Goal: Task Accomplishment & Management: Use online tool/utility

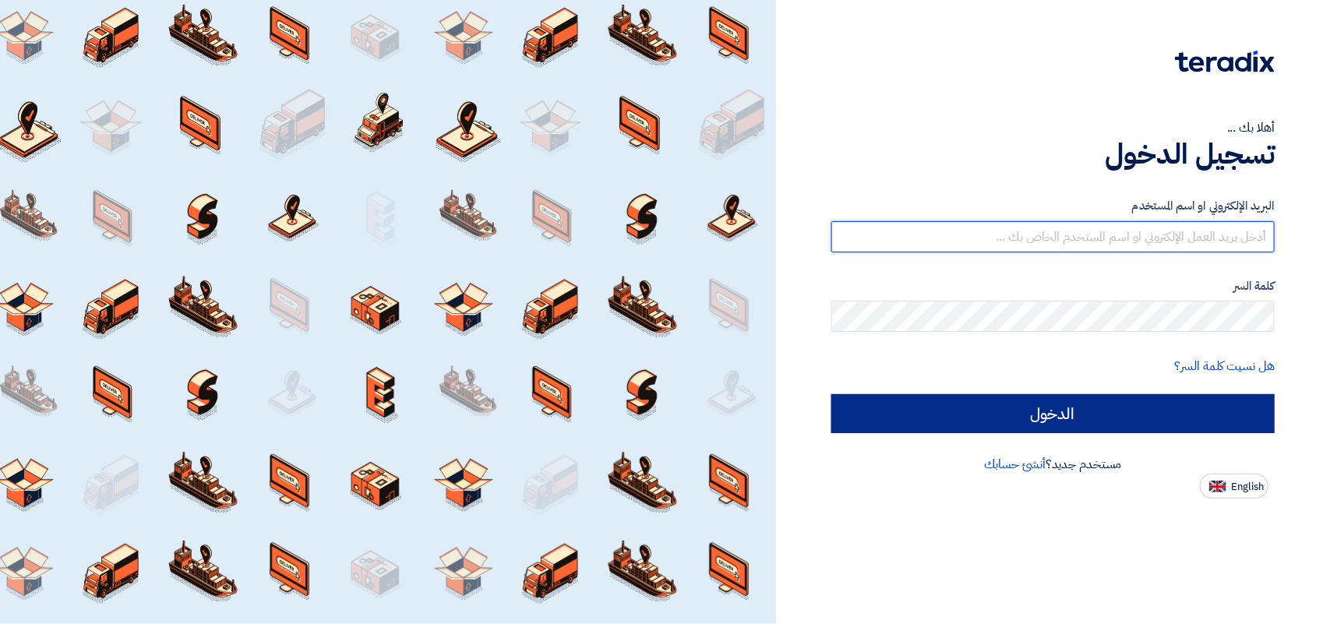
type input "[EMAIL_ADDRESS][DOMAIN_NAME]"
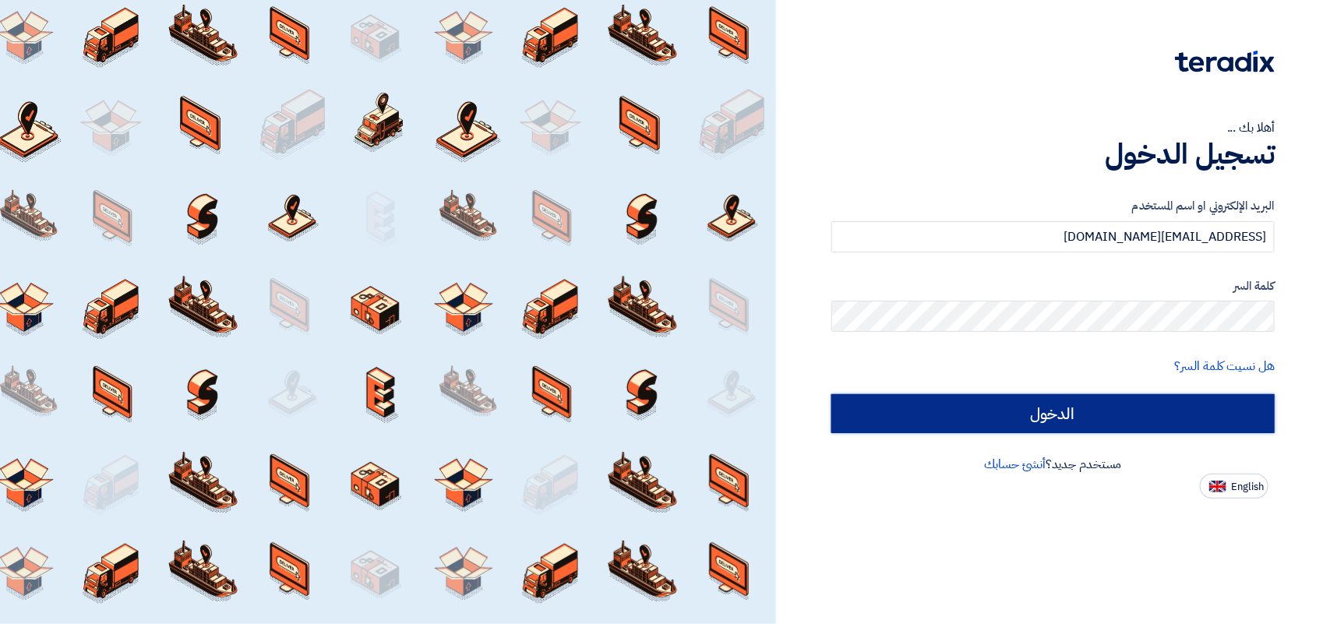
click at [952, 430] on input "الدخول" at bounding box center [1052, 413] width 443 height 39
type input "Sign in"
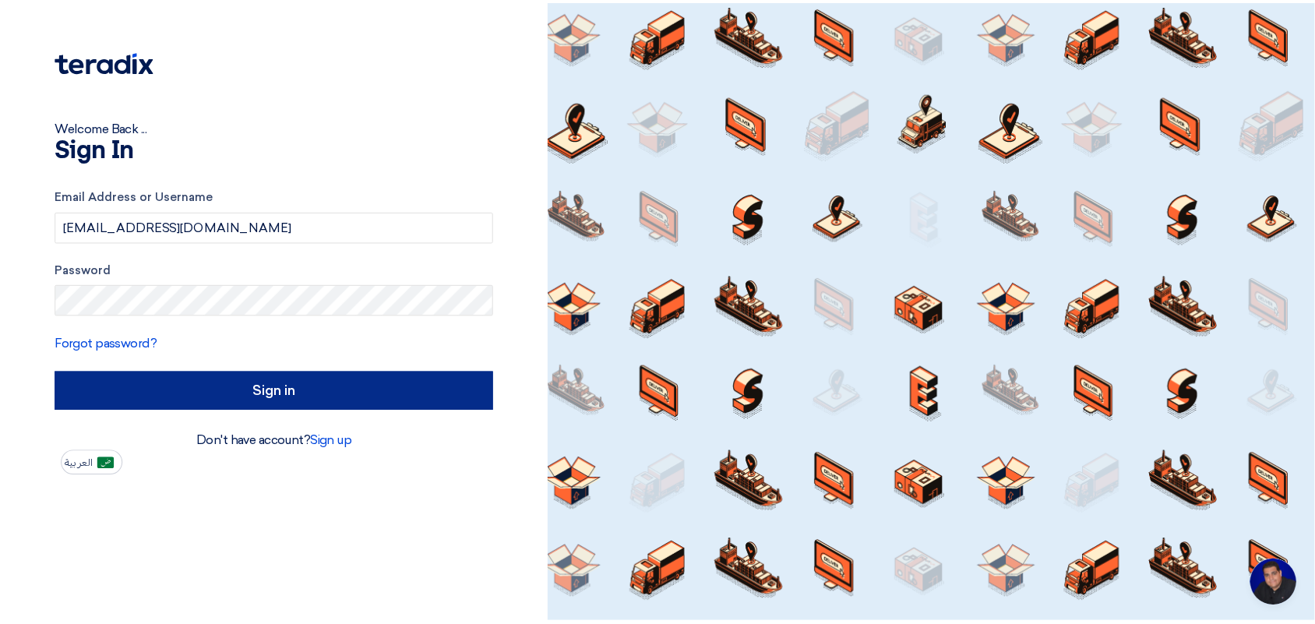
scroll to position [5, 0]
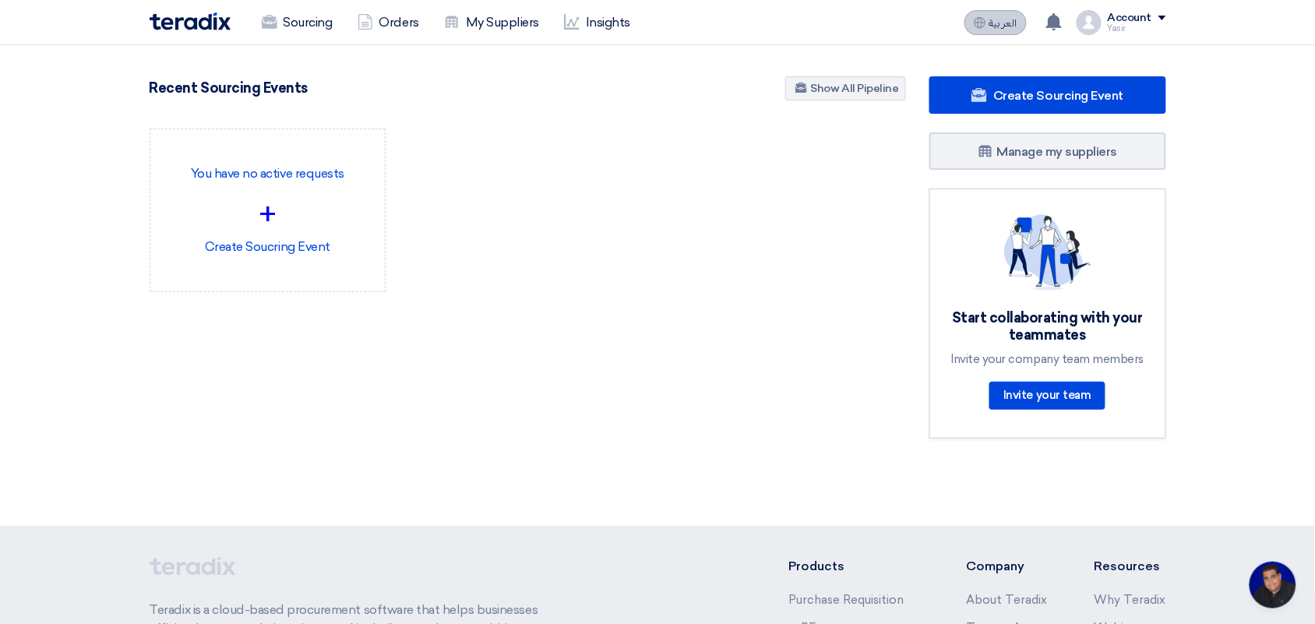
click at [1001, 12] on button "العربية ع" at bounding box center [996, 22] width 62 height 25
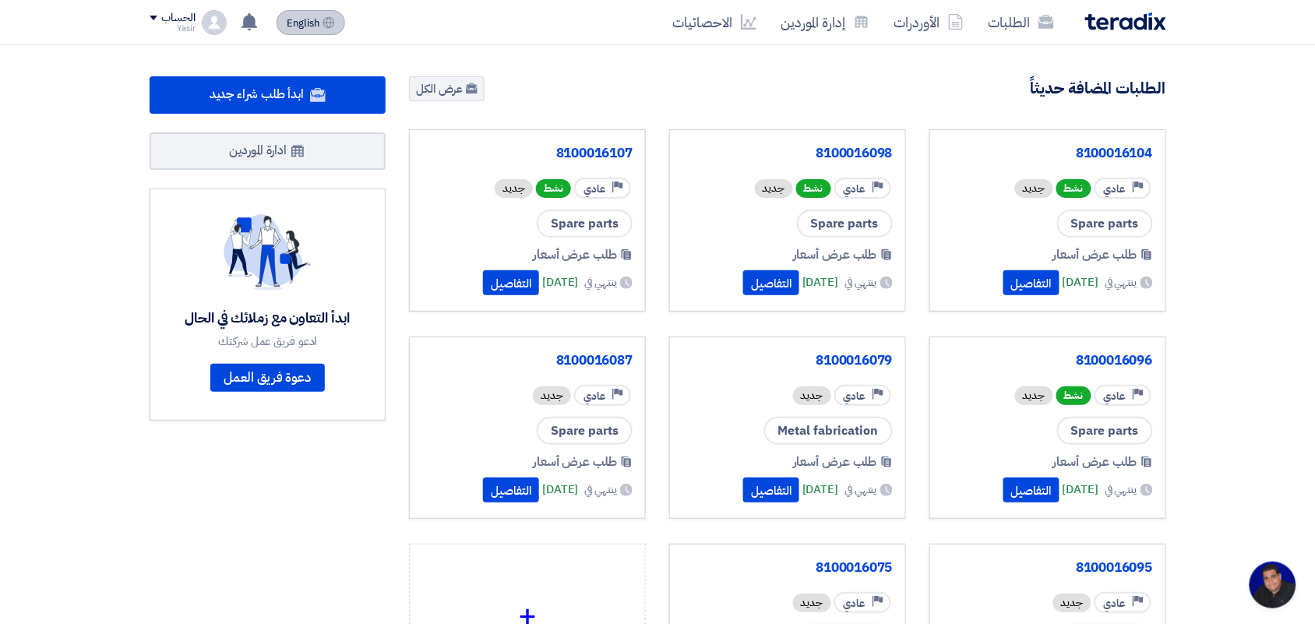
click at [1001, 12] on link "الطلبات" at bounding box center [1021, 22] width 90 height 37
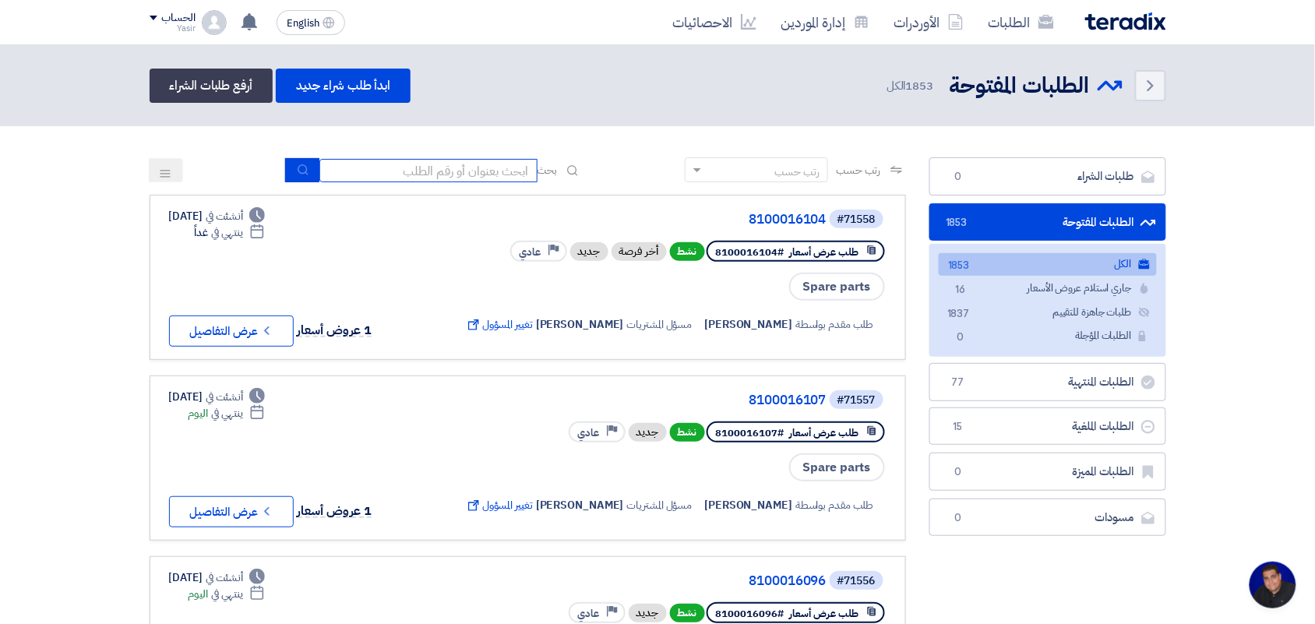
click at [426, 170] on input at bounding box center [428, 170] width 218 height 23
type input "new"
click at [304, 170] on icon "submit" at bounding box center [303, 170] width 12 height 12
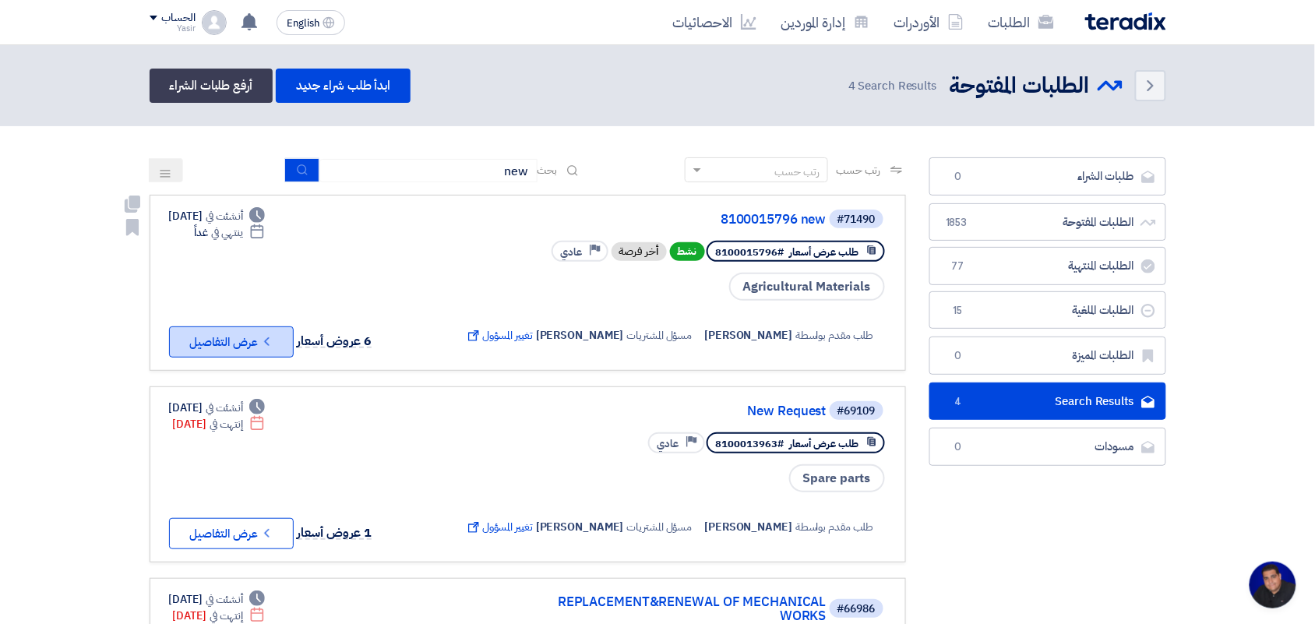
click at [196, 341] on button "Check details عرض التفاصيل" at bounding box center [231, 341] width 125 height 31
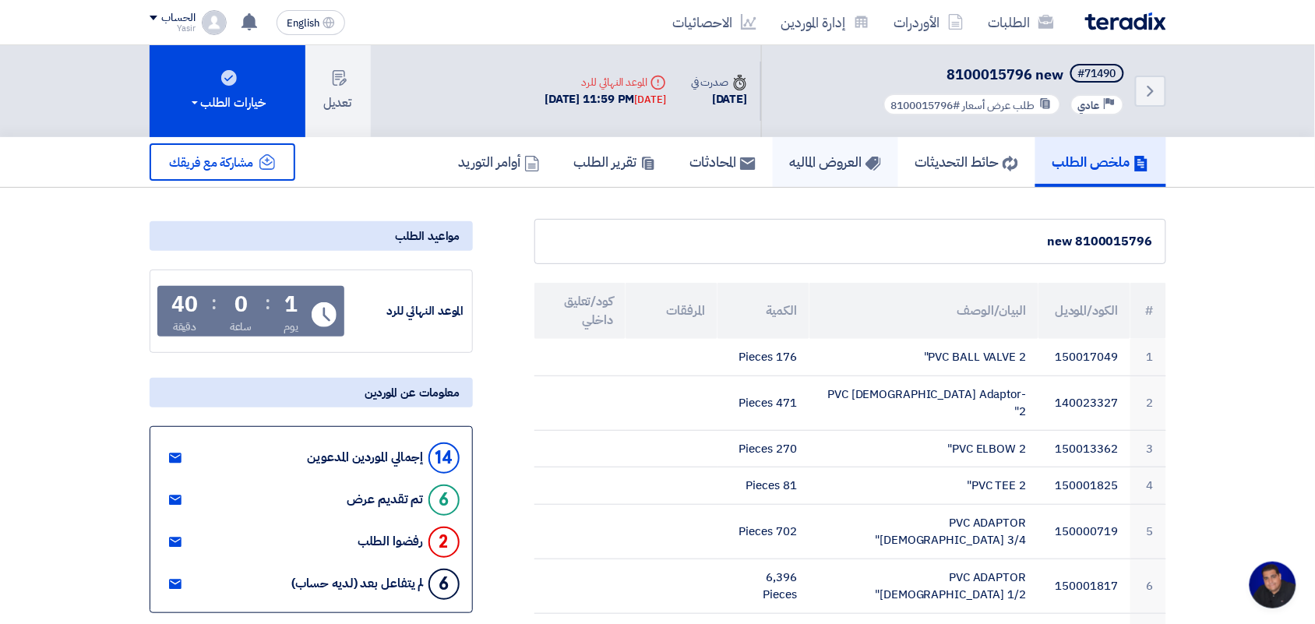
click at [793, 162] on h5 "العروض الماليه" at bounding box center [835, 162] width 91 height 18
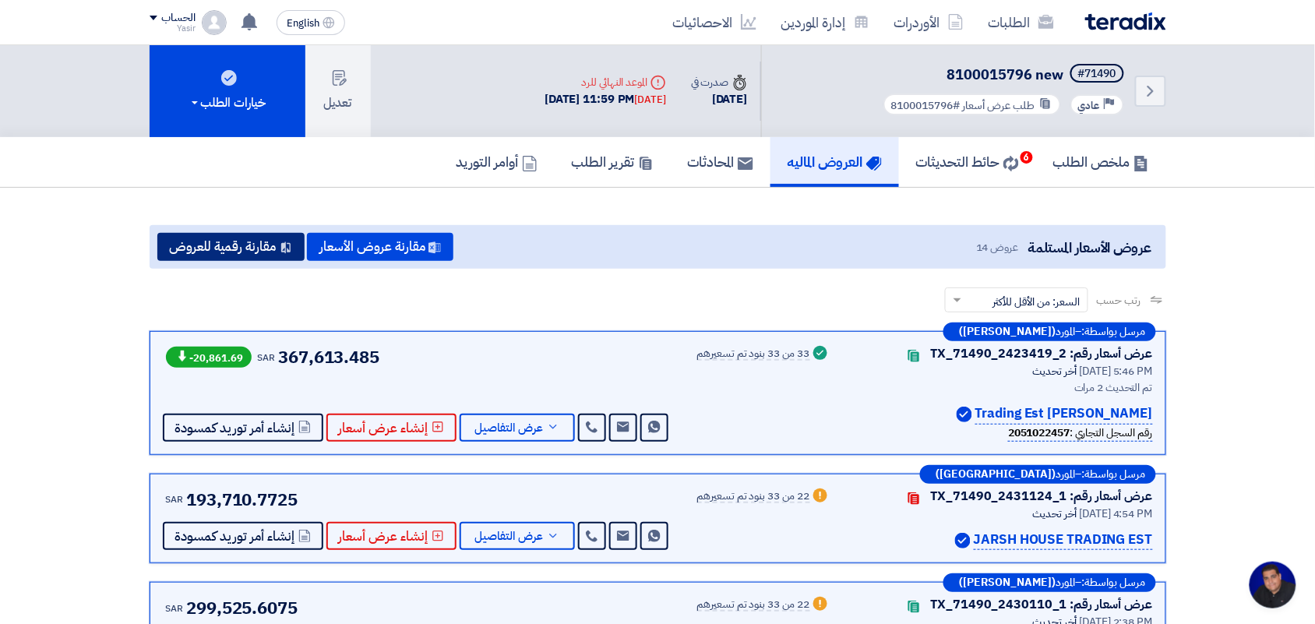
click at [284, 248] on use at bounding box center [285, 248] width 9 height 12
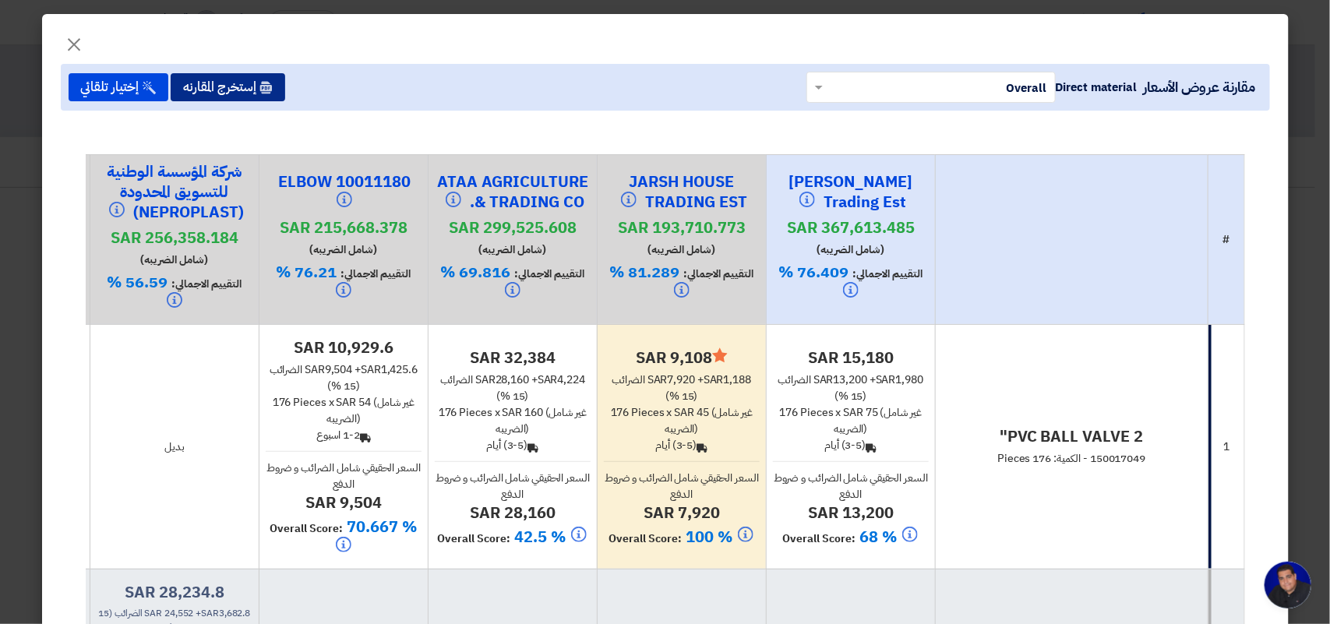
click at [234, 80] on button "إستخرج المقارنه" at bounding box center [228, 87] width 115 height 28
click at [74, 41] on span "×" at bounding box center [74, 43] width 19 height 47
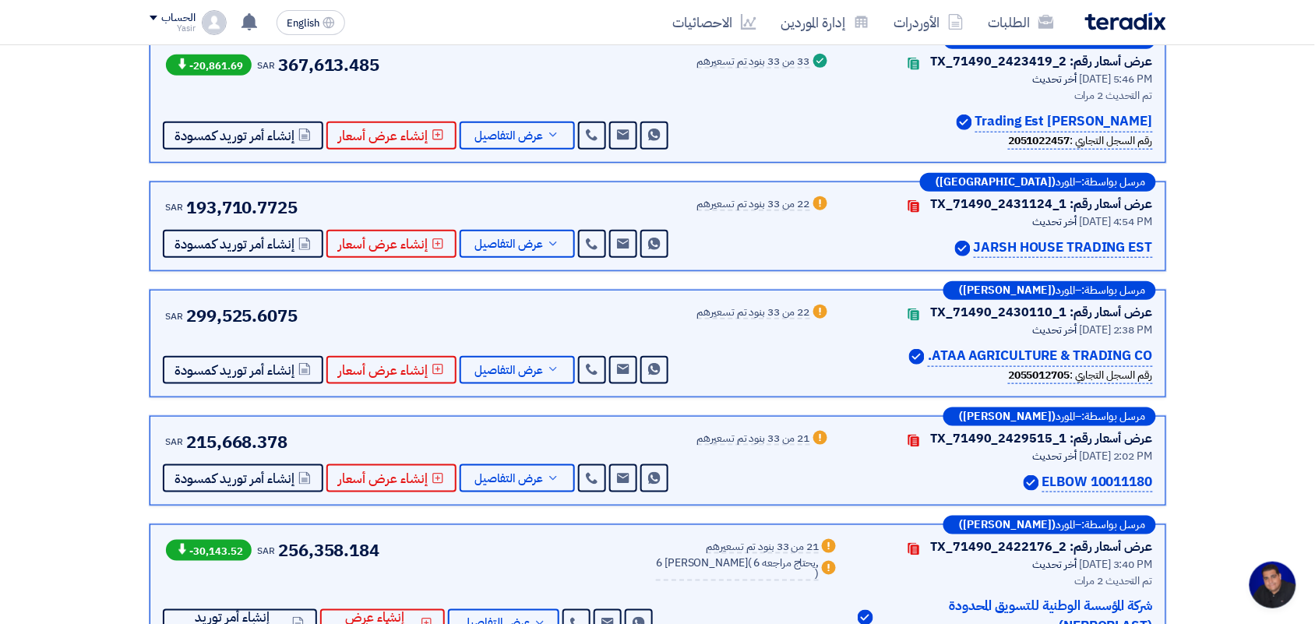
scroll to position [195, 0]
